Goal: Check status: Check status

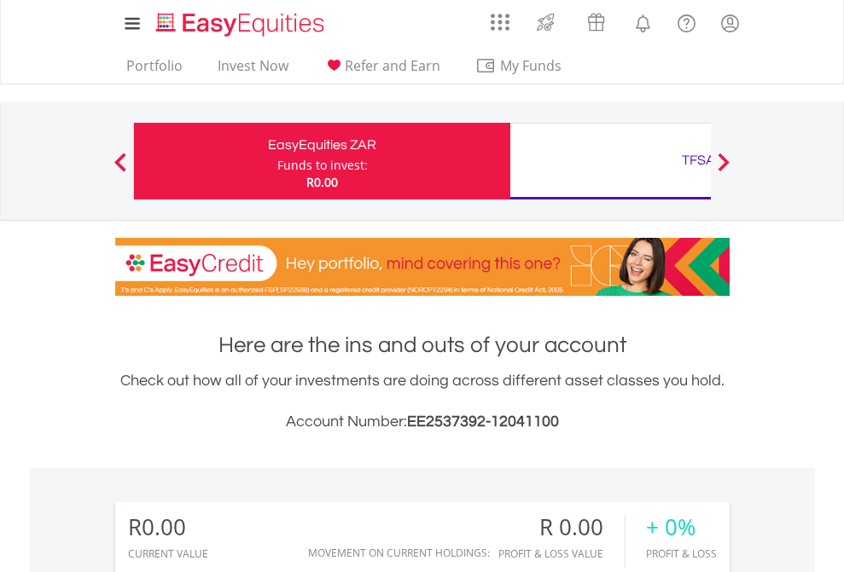
scroll to position [164, 268]
click at [277, 161] on div "Funds to invest:" at bounding box center [322, 165] width 90 height 17
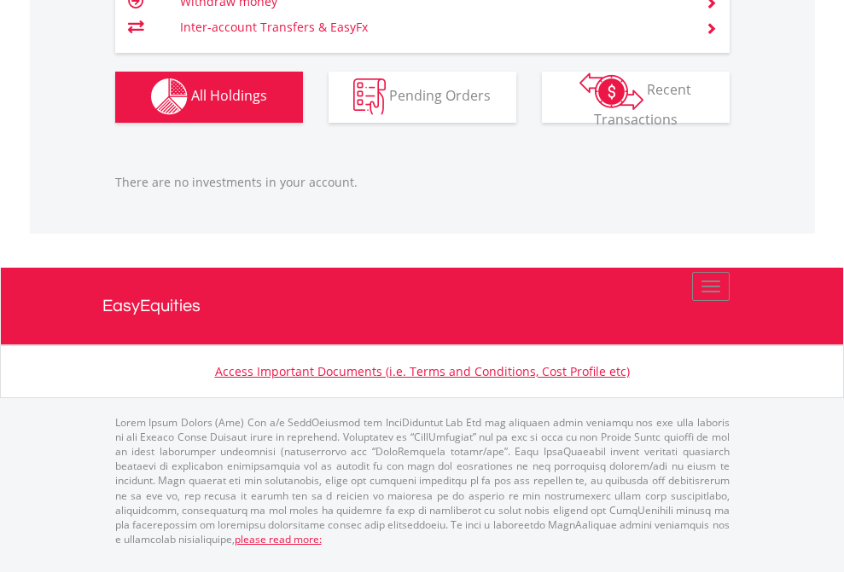
scroll to position [164, 268]
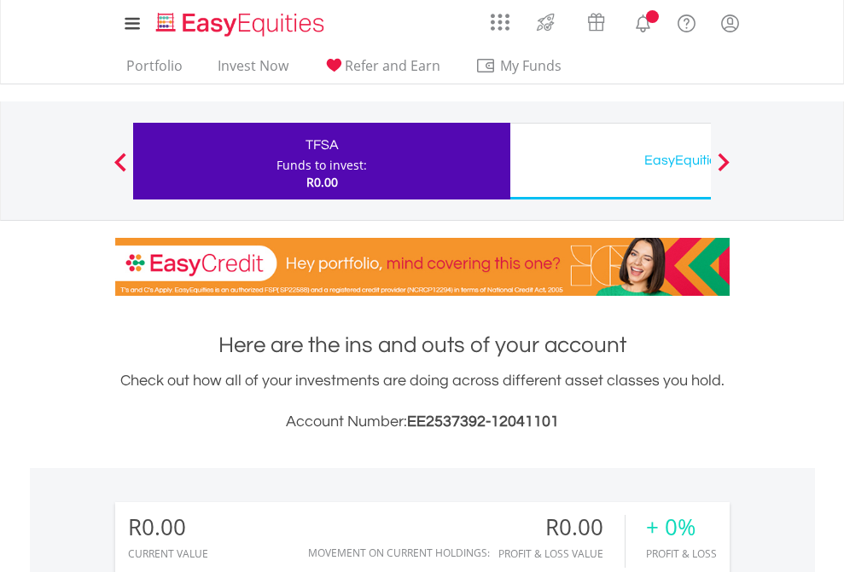
scroll to position [164, 268]
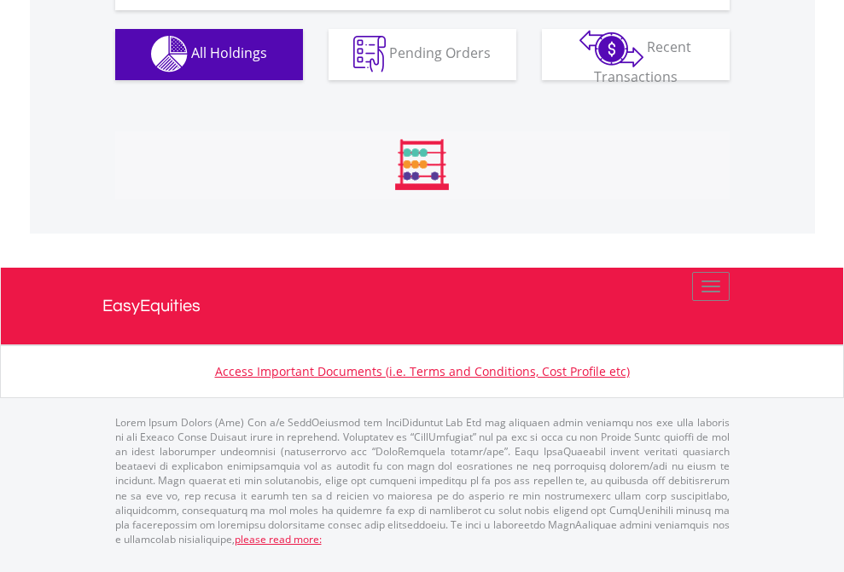
scroll to position [1689, 0]
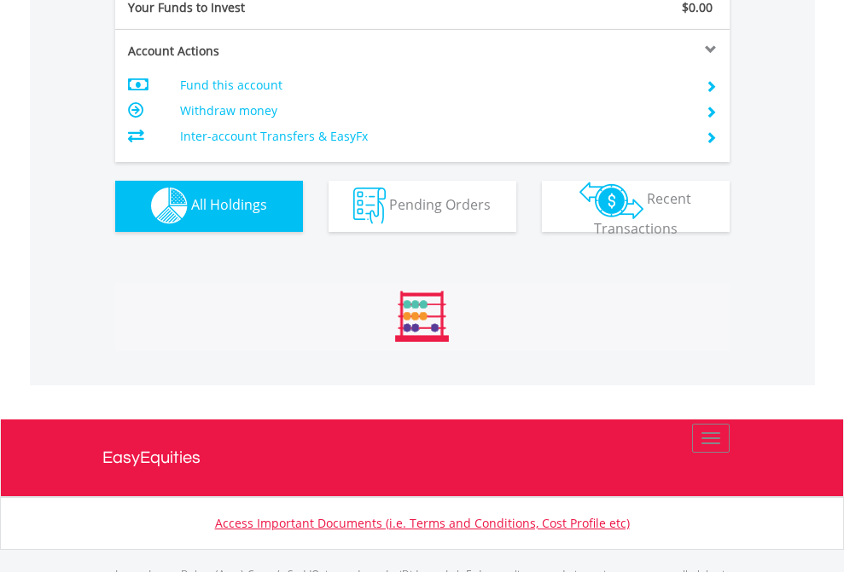
scroll to position [1689, 0]
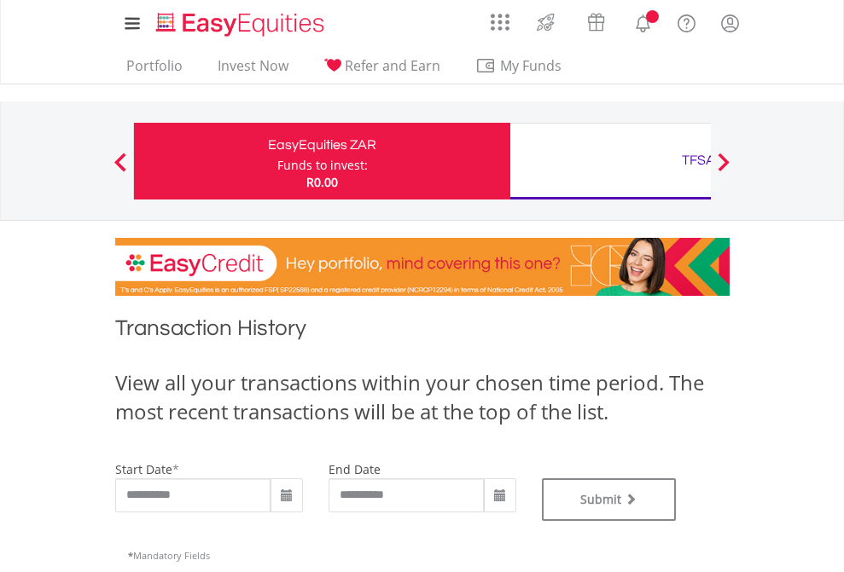
type input "**********"
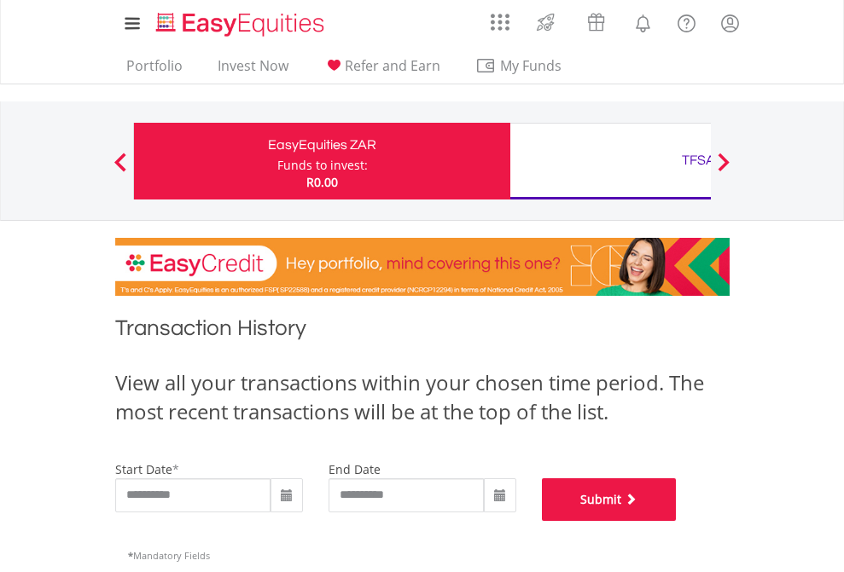
click at [677, 521] on button "Submit" at bounding box center [609, 500] width 135 height 43
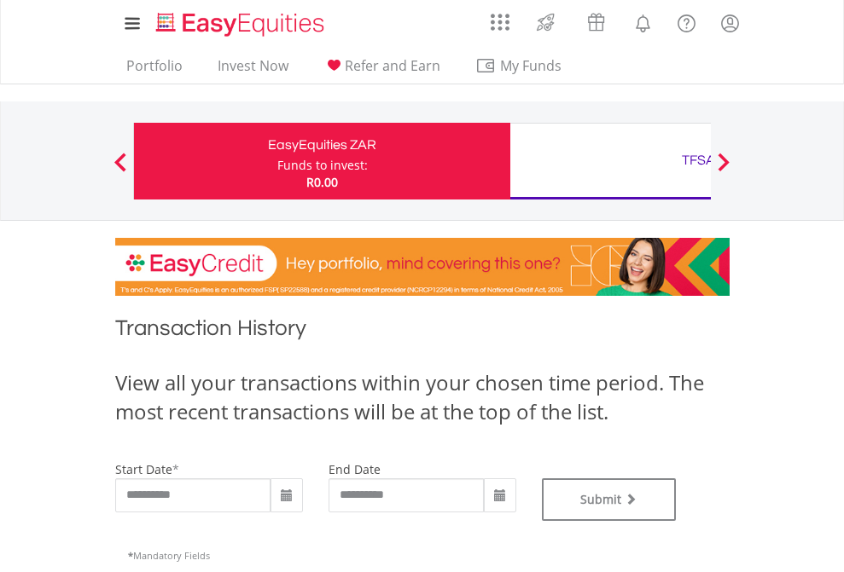
click at [610, 161] on div "TFSA" at bounding box center [698, 160] width 356 height 24
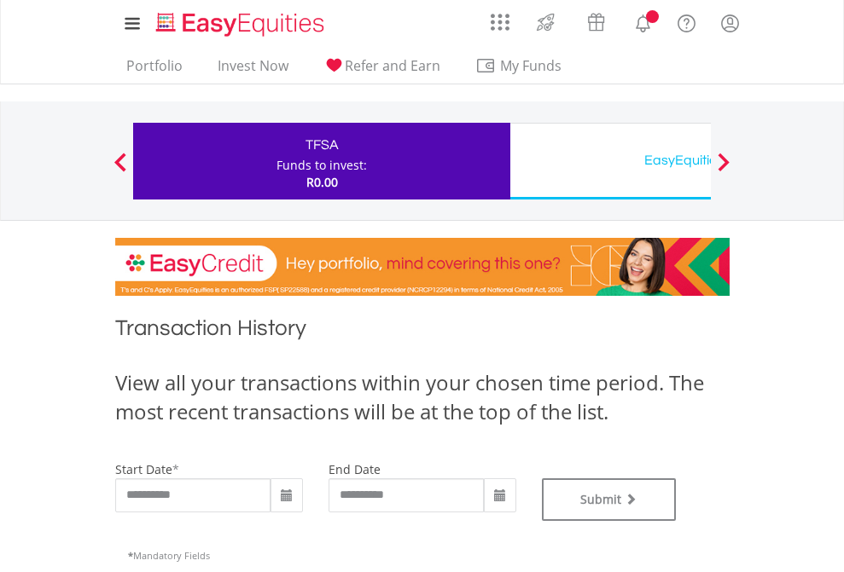
type input "**********"
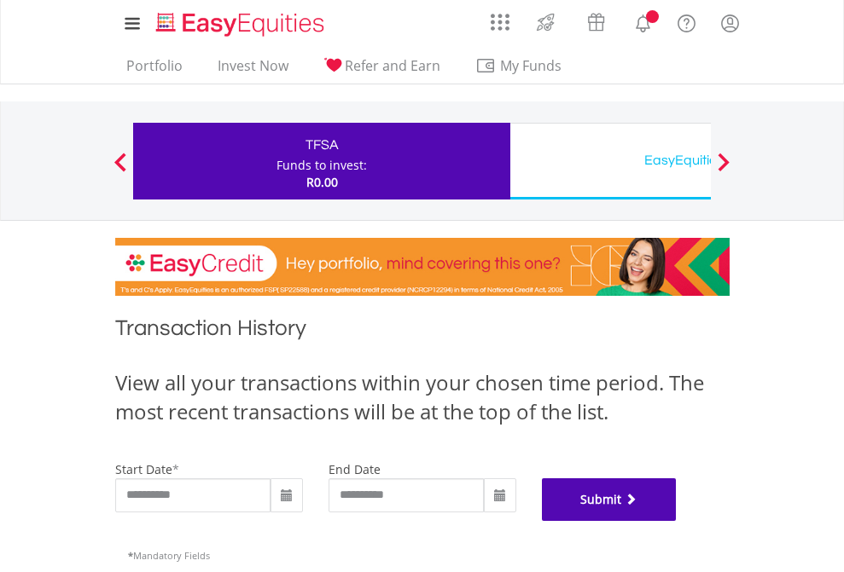
click at [677, 521] on button "Submit" at bounding box center [609, 500] width 135 height 43
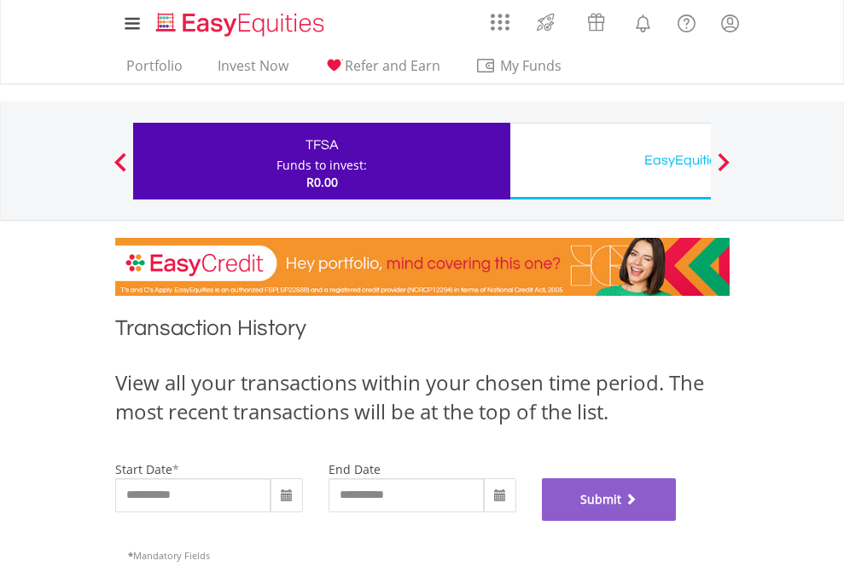
scroll to position [692, 0]
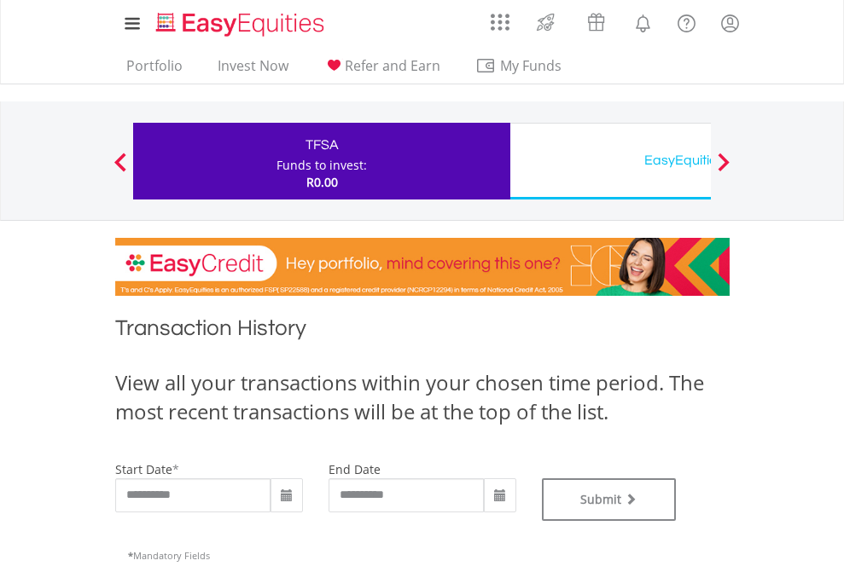
click at [610, 161] on div "EasyEquities USD" at bounding box center [698, 160] width 356 height 24
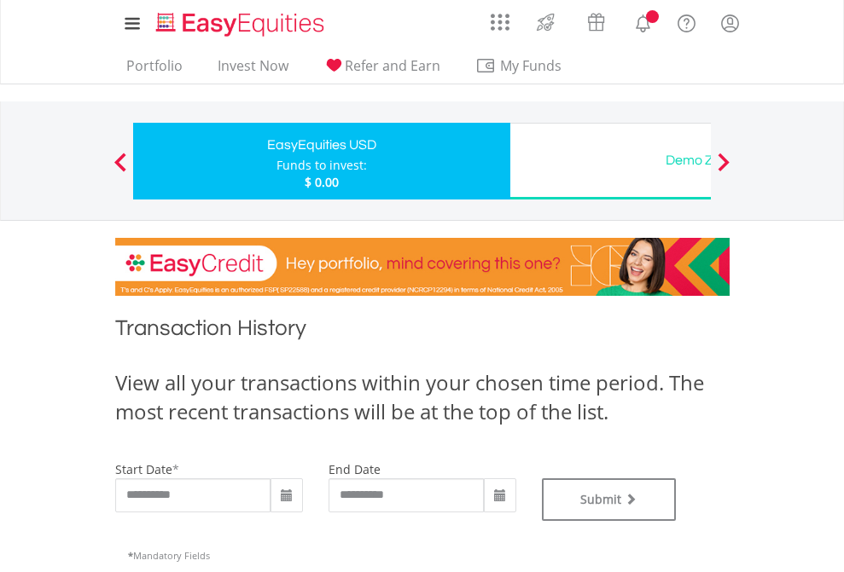
type input "**********"
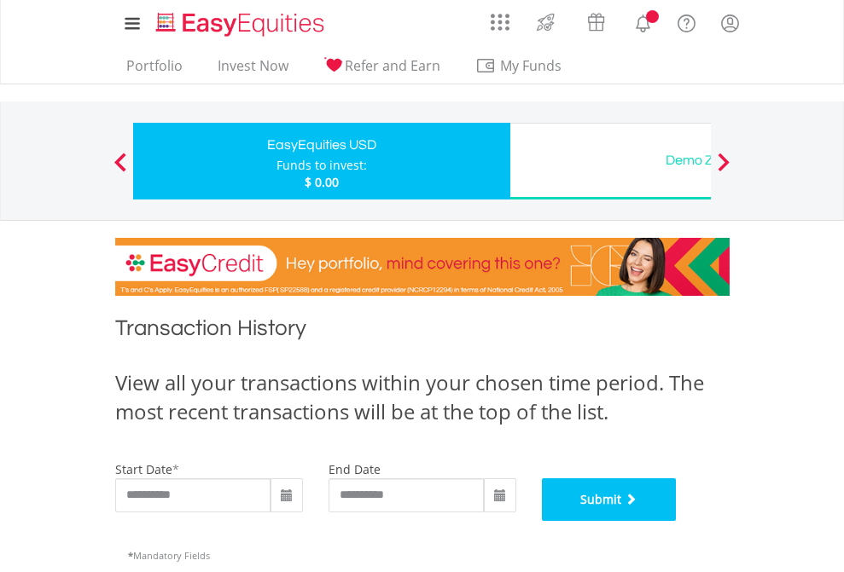
click at [677, 521] on button "Submit" at bounding box center [609, 500] width 135 height 43
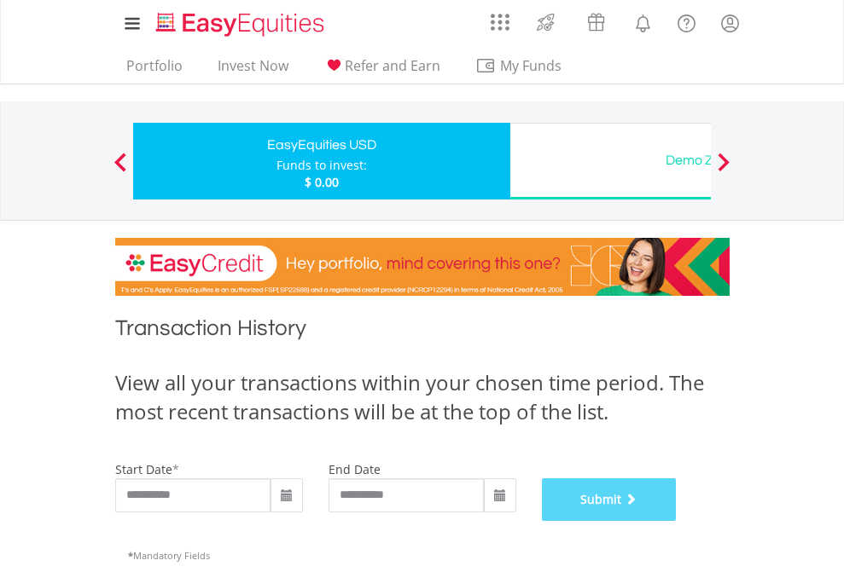
scroll to position [692, 0]
